Goal: Task Accomplishment & Management: Complete application form

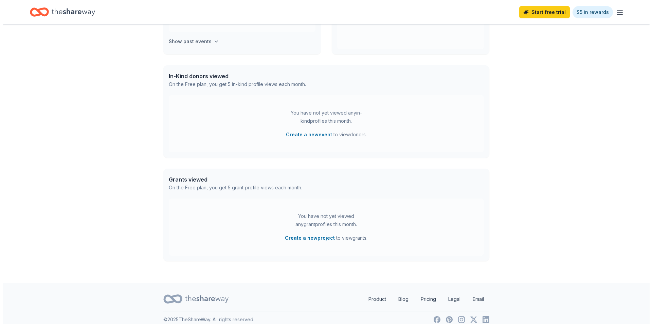
scroll to position [146, 0]
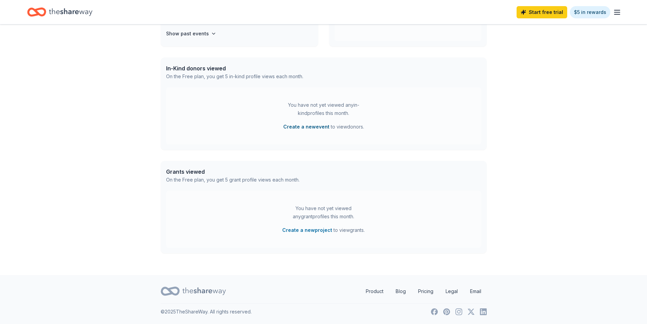
click at [300, 126] on button "Create a new event" at bounding box center [306, 127] width 46 height 8
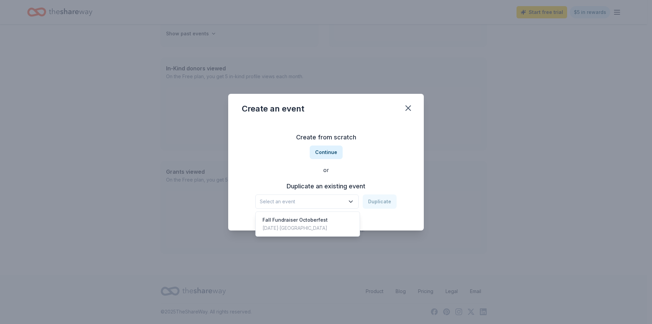
click at [351, 202] on icon "button" at bounding box center [350, 201] width 7 height 7
click at [330, 152] on button "Continue" at bounding box center [326, 152] width 33 height 14
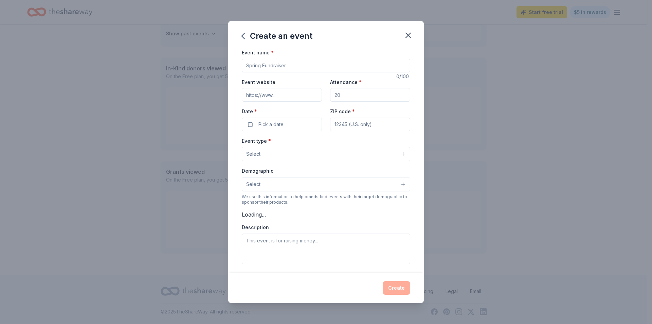
click at [286, 66] on input "Event name *" at bounding box center [326, 66] width 168 height 14
type input "C"
type input "35th annual Crab Feed"
click at [290, 95] on input "Event website" at bounding box center [282, 95] width 80 height 14
type input "[DOMAIN_NAME]"
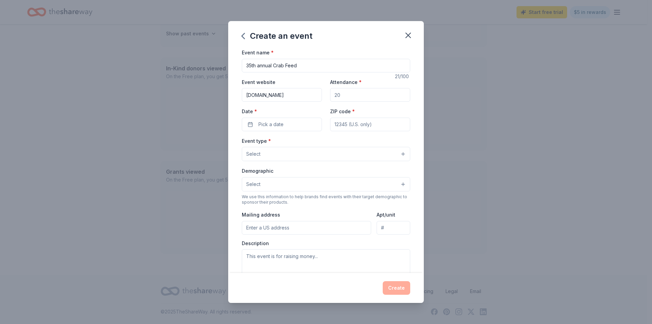
click at [374, 93] on input "Attendance *" at bounding box center [370, 95] width 80 height 14
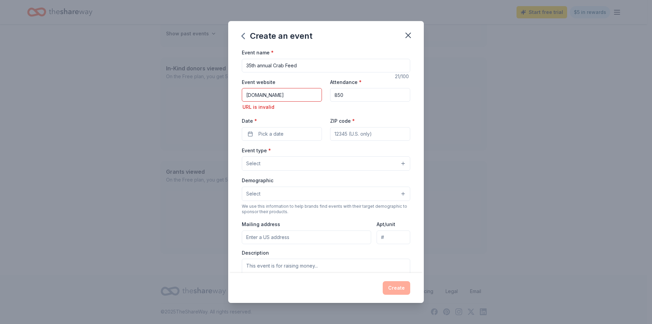
type input "850"
click at [303, 90] on input "[DOMAIN_NAME]" at bounding box center [282, 95] width 80 height 14
click at [256, 96] on input "[DOMAIN_NAME]" at bounding box center [282, 95] width 80 height 14
drag, startPoint x: 292, startPoint y: 95, endPoint x: 233, endPoint y: 97, distance: 59.1
click at [233, 97] on div "Event name * 35th annual Crab Feed 21 /100 Event website [DOMAIN_NAME] URL is i…" at bounding box center [326, 160] width 196 height 224
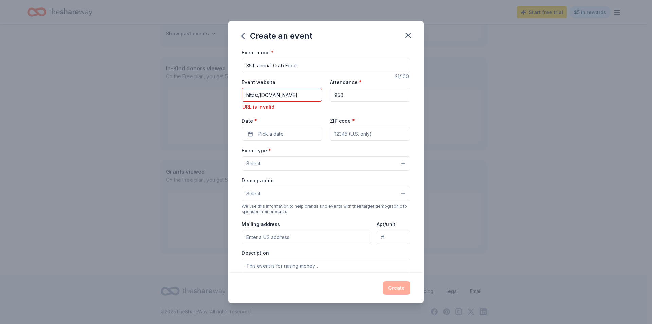
click at [270, 95] on input "https:/[DOMAIN_NAME]" at bounding box center [282, 95] width 80 height 14
click at [299, 95] on input "https:/[DOMAIN_NAME]" at bounding box center [282, 95] width 80 height 14
drag, startPoint x: 309, startPoint y: 95, endPoint x: 277, endPoint y: 90, distance: 32.0
click at [237, 94] on div "Event name * 35th annual Crab Feed 21 /100 Event website https:/[DOMAIN_NAME] U…" at bounding box center [326, 160] width 196 height 224
paste input "/[DOMAIN_NAME][URL]"
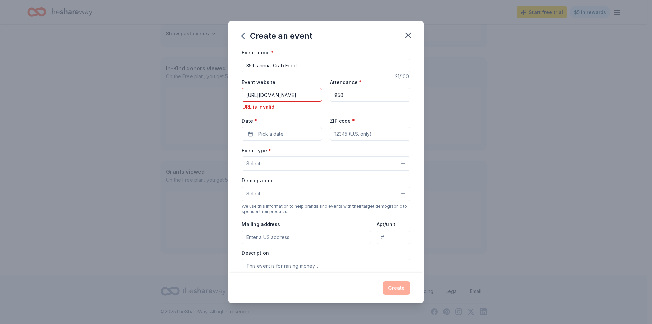
scroll to position [0, 51]
click at [278, 89] on input "[URL][DOMAIN_NAME]" at bounding box center [282, 95] width 80 height 14
click at [291, 94] on input "[URL][DOMAIN_NAME]" at bounding box center [282, 95] width 80 height 14
type input "[URL][DOMAIN_NAME]"
click at [271, 135] on span "Pick a date" at bounding box center [270, 134] width 25 height 8
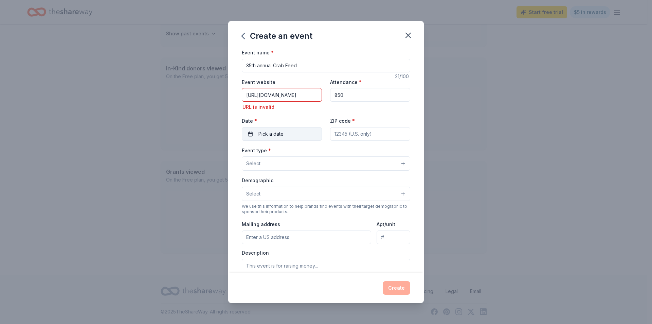
scroll to position [0, 0]
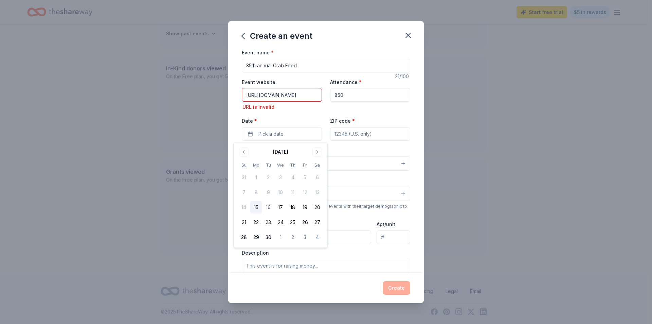
click at [261, 96] on input "[URL][DOMAIN_NAME]" at bounding box center [282, 95] width 80 height 14
click at [280, 96] on input "[URL][DOMAIN_NAME]" at bounding box center [282, 95] width 80 height 14
click at [309, 93] on input "[URL][DOMAIN_NAME]" at bounding box center [282, 95] width 80 height 14
click at [318, 94] on input "[URL][DOMAIN_NAME]" at bounding box center [282, 95] width 80 height 14
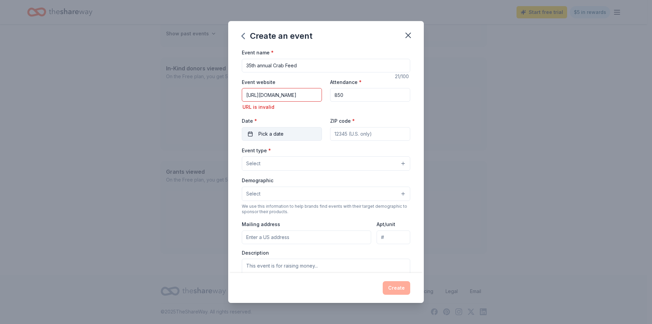
click at [284, 135] on button "Pick a date" at bounding box center [282, 134] width 80 height 14
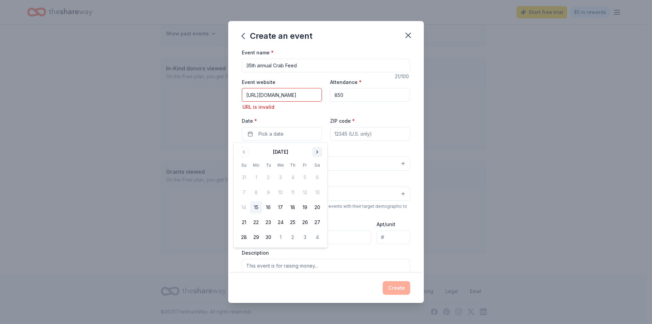
click at [319, 150] on button "Go to next month" at bounding box center [317, 152] width 10 height 10
click at [319, 151] on button "Go to next month" at bounding box center [317, 152] width 10 height 10
click at [320, 151] on button "Go to next month" at bounding box center [317, 152] width 10 height 10
click at [318, 222] on button "24" at bounding box center [317, 222] width 12 height 12
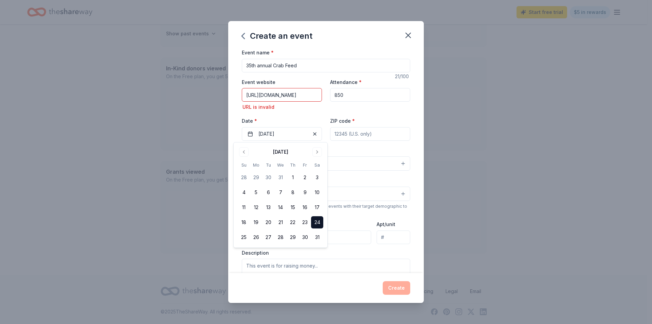
click at [356, 131] on input "ZIP code *" at bounding box center [370, 134] width 80 height 14
type input "94558"
type input "[STREET_ADDRESS]"
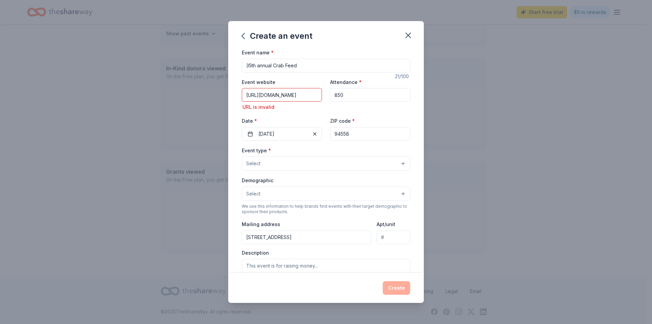
click at [304, 168] on button "Select" at bounding box center [326, 163] width 168 height 14
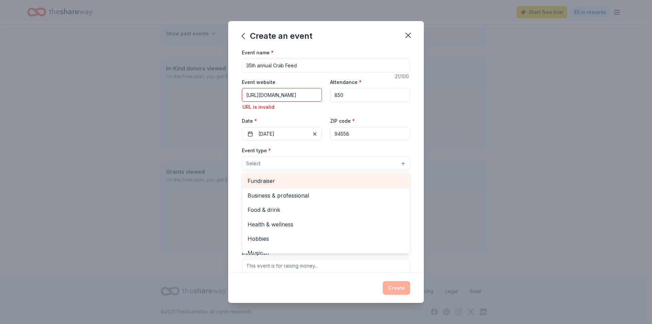
click at [301, 179] on span "Fundraiser" at bounding box center [325, 180] width 157 height 9
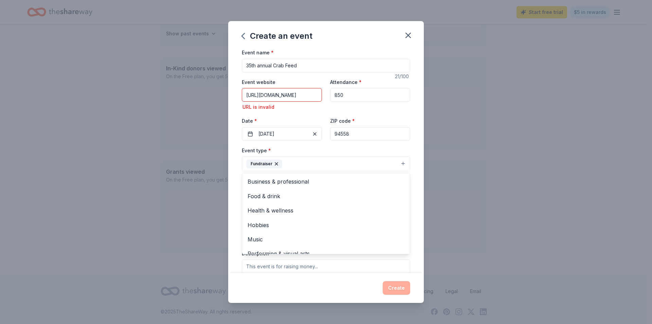
click at [514, 226] on div "Create an event Event name * 35th annual Crab Feed 21 /100 Event website [URL][…" at bounding box center [326, 162] width 652 height 324
click at [333, 198] on button "Select" at bounding box center [326, 194] width 168 height 14
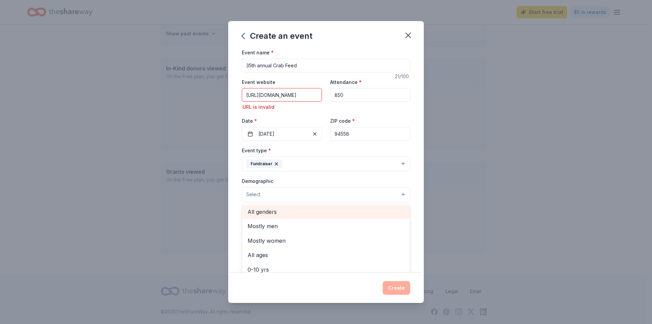
click at [327, 210] on span "All genders" at bounding box center [325, 211] width 157 height 9
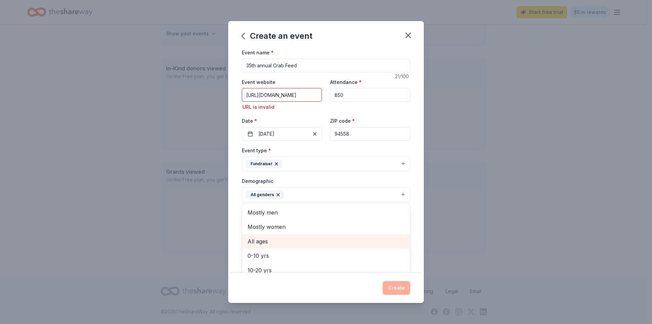
click at [345, 240] on span "All ages" at bounding box center [325, 241] width 157 height 9
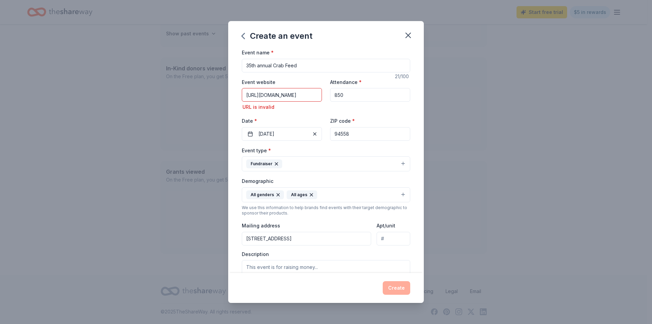
click at [309, 193] on icon "button" at bounding box center [311, 194] width 5 height 5
click at [318, 191] on button "All genders" at bounding box center [326, 194] width 168 height 15
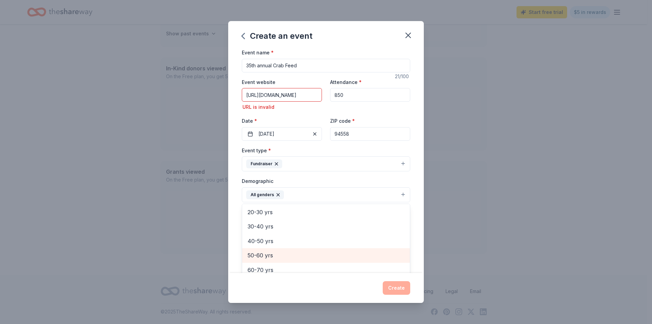
scroll to position [61, 0]
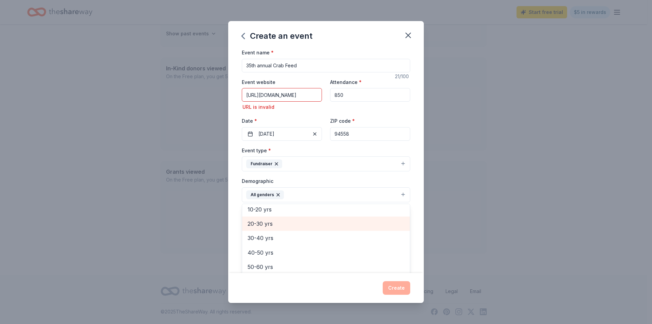
click at [271, 224] on span "20-30 yrs" at bounding box center [325, 223] width 157 height 9
click at [266, 225] on span "30-40 yrs" at bounding box center [325, 223] width 157 height 9
click at [266, 225] on span "40-50 yrs" at bounding box center [325, 223] width 157 height 9
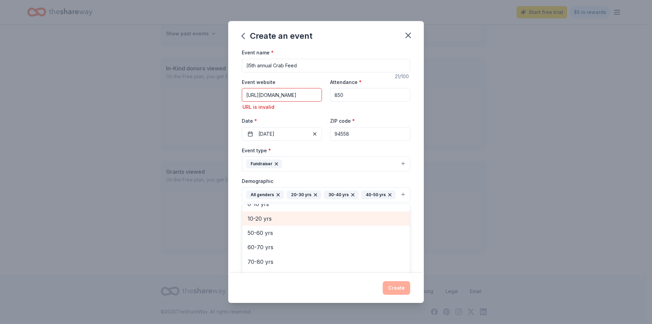
scroll to position [52, 0]
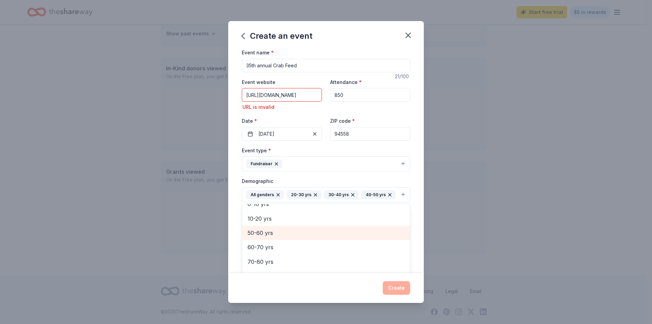
click at [269, 237] on span "50-60 yrs" at bounding box center [325, 232] width 157 height 9
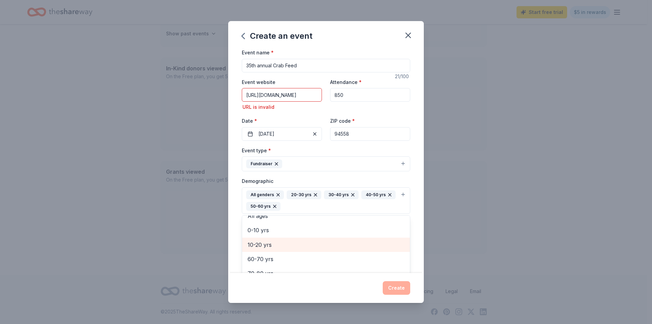
scroll to position [37, 0]
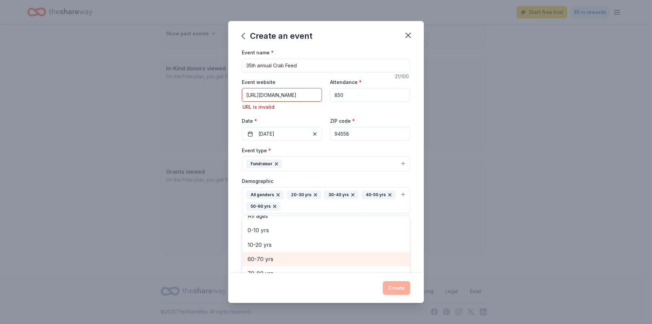
click at [267, 255] on span "60-70 yrs" at bounding box center [325, 258] width 157 height 9
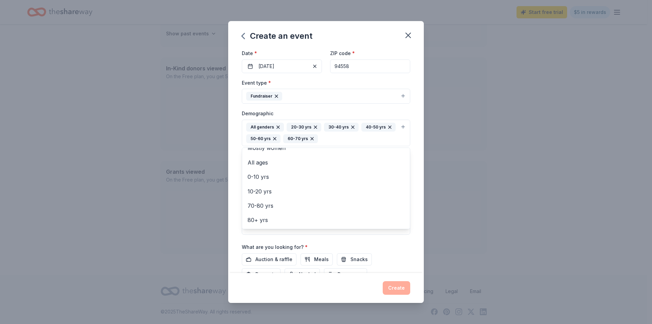
scroll to position [68, 0]
click at [270, 206] on span "70-80 yrs" at bounding box center [325, 205] width 157 height 9
click at [263, 218] on span "80+ yrs" at bounding box center [325, 219] width 157 height 9
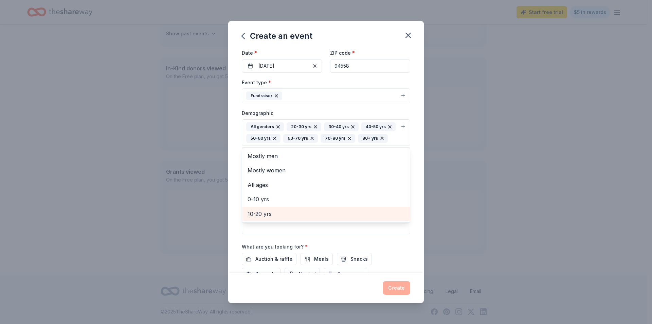
scroll to position [0, 0]
click at [512, 226] on div "Create an event Event name * 35th annual Crab Feed 21 /100 Event website [URL][…" at bounding box center [326, 162] width 652 height 324
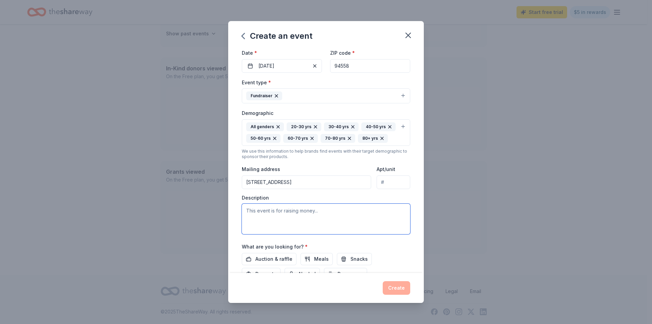
click at [295, 224] on textarea at bounding box center [326, 218] width 168 height 31
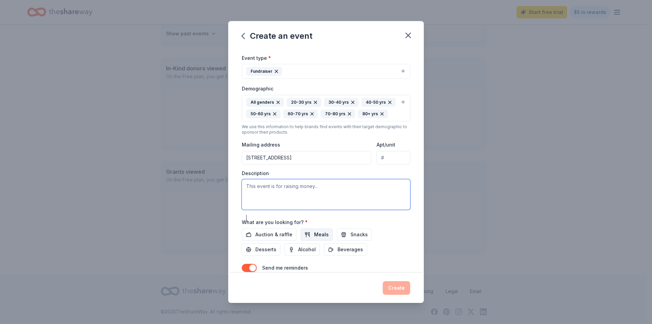
scroll to position [134, 0]
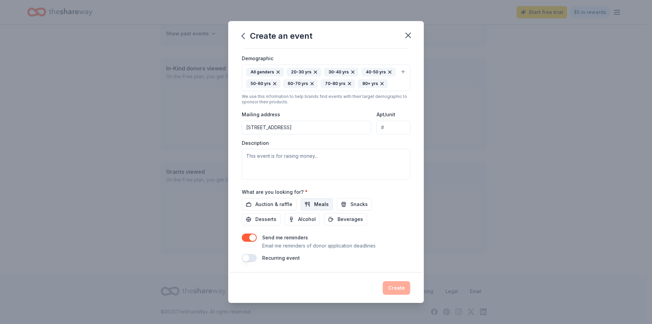
click at [314, 206] on span "Meals" at bounding box center [321, 204] width 15 height 8
click at [274, 204] on span "Auction & raffle" at bounding box center [273, 204] width 37 height 8
click at [264, 219] on span "Desserts" at bounding box center [265, 219] width 21 height 8
click at [310, 219] on span "Alcohol" at bounding box center [307, 219] width 18 height 8
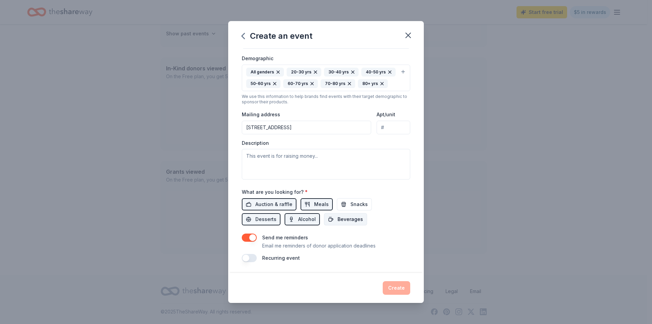
click at [339, 219] on span "Beverages" at bounding box center [349, 219] width 25 height 8
click at [350, 205] on span "Snacks" at bounding box center [358, 204] width 17 height 8
click at [255, 258] on button "button" at bounding box center [249, 258] width 15 height 8
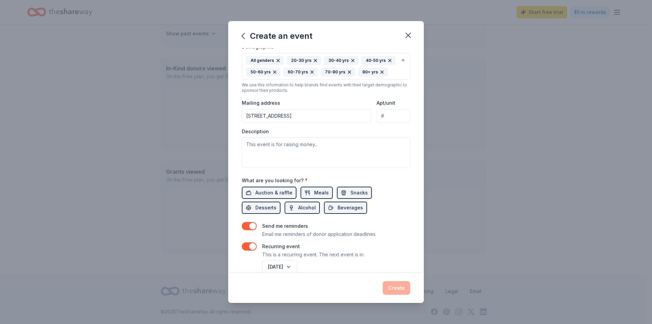
scroll to position [159, 0]
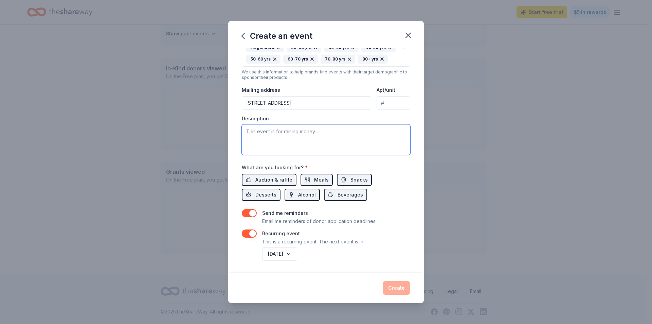
click at [288, 135] on textarea at bounding box center [326, 139] width 168 height 31
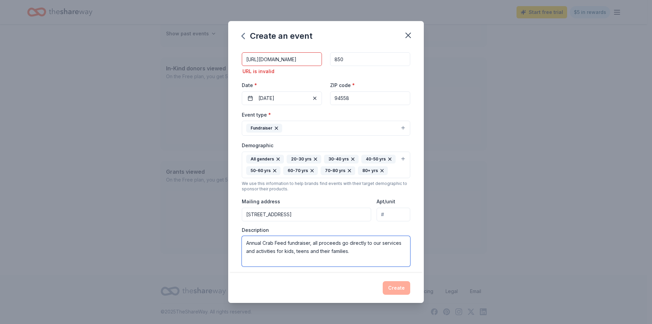
scroll to position [0, 0]
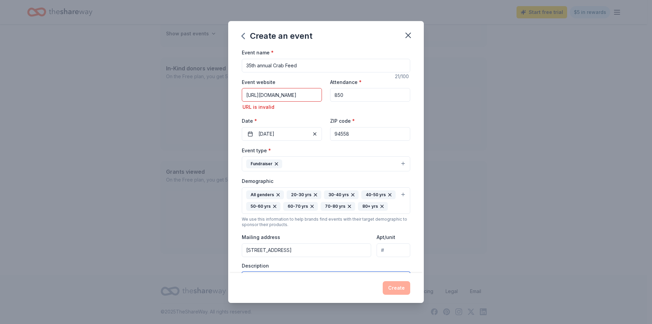
type textarea "Annual Crab Feed fundraiser, all proceeds go directly to our services and activ…"
click at [293, 95] on input "[URL][DOMAIN_NAME]" at bounding box center [282, 95] width 80 height 14
drag, startPoint x: 294, startPoint y: 94, endPoint x: 324, endPoint y: 95, distance: 30.2
click at [324, 95] on div "Event website [URL][DOMAIN_NAME] URL is invalid Attendance * 850 Date * [DATE] …" at bounding box center [326, 109] width 168 height 63
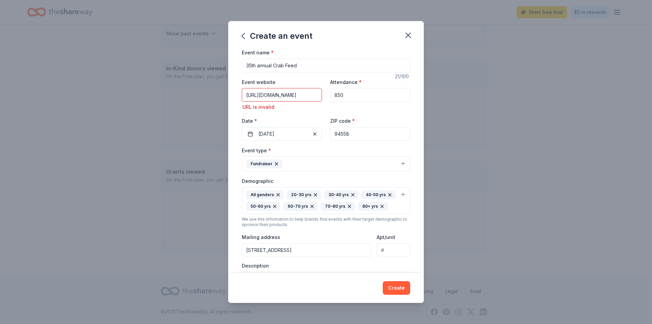
scroll to position [0, 0]
type input "[URL][DOMAIN_NAME]"
click at [467, 127] on div "Create an event Event name * 35th annual Crab Feed 21 /100 Event website [URL][…" at bounding box center [326, 162] width 652 height 324
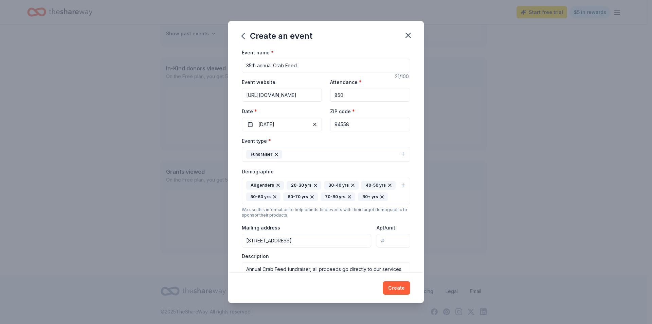
click at [309, 91] on input "[URL][DOMAIN_NAME]" at bounding box center [282, 95] width 80 height 14
click at [174, 87] on div "Create an event Event name * 35th annual Crab Feed 21 /100 Event website [URL][…" at bounding box center [326, 162] width 652 height 324
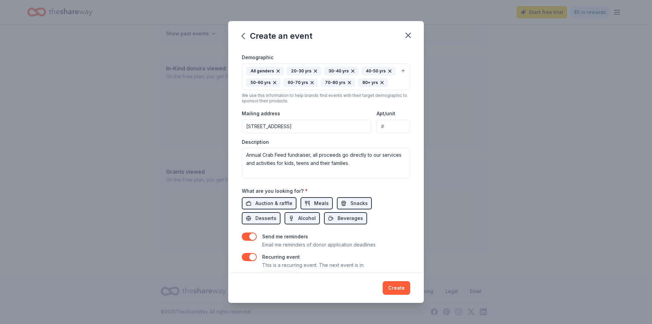
scroll to position [81, 0]
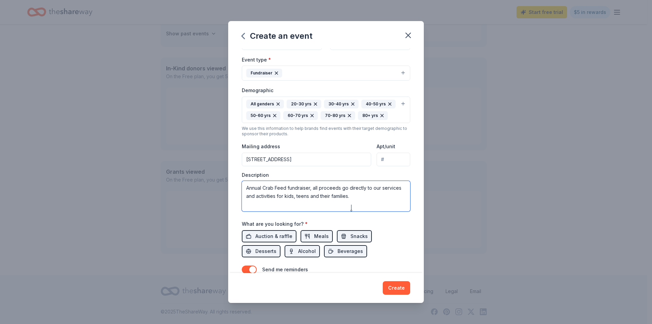
click at [357, 204] on textarea "Annual Crab Feed fundraiser, all proceeds go directly to our services and activ…" at bounding box center [326, 196] width 168 height 31
click at [330, 211] on textarea "Annual Crab Feed fundraiser, all proceeds go directly to our services and activ…" at bounding box center [326, 196] width 168 height 31
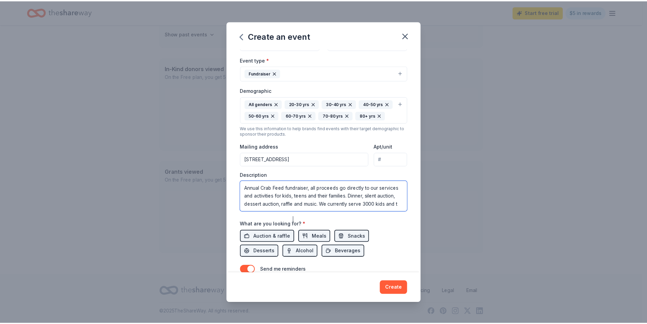
scroll to position [4, 0]
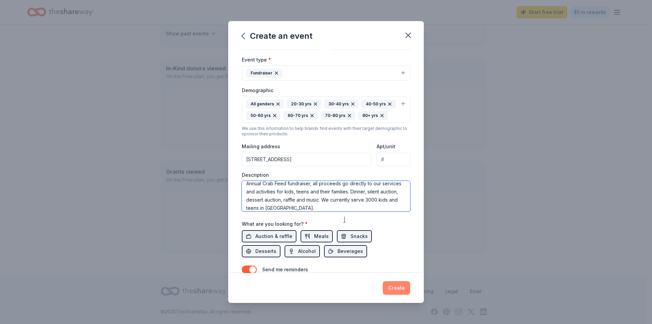
type textarea "Annual Crab Feed fundraiser, all proceeds go directly to our services and activ…"
click at [393, 288] on button "Create" at bounding box center [396, 288] width 27 height 14
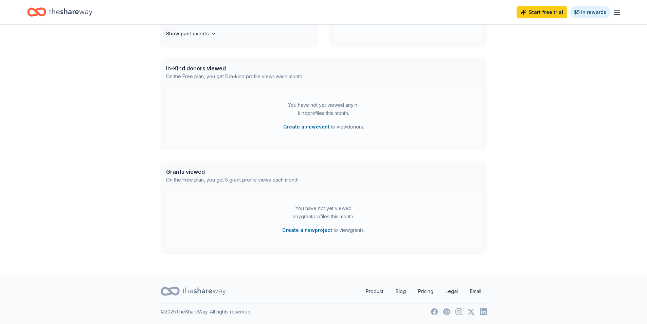
scroll to position [94, 0]
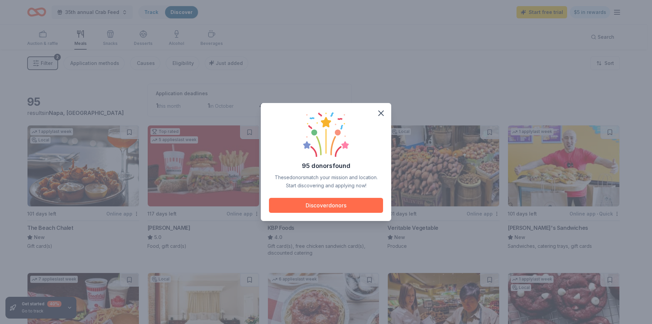
click at [335, 206] on button "Discover donors" at bounding box center [326, 205] width 114 height 15
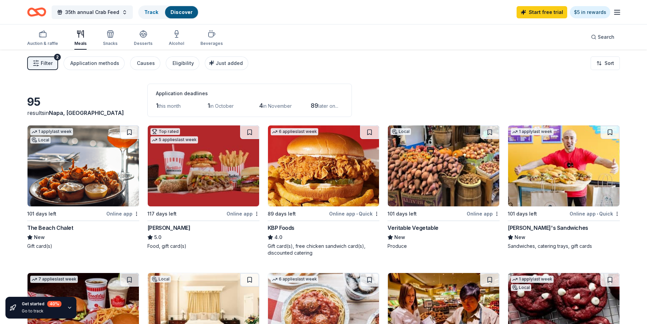
click at [414, 227] on div "Veritable Vegetable" at bounding box center [412, 227] width 51 height 8
